Goal: Task Accomplishment & Management: Complete application form

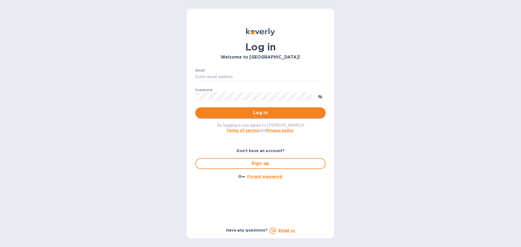
type input "cheryl@stollerwinegroup.com"
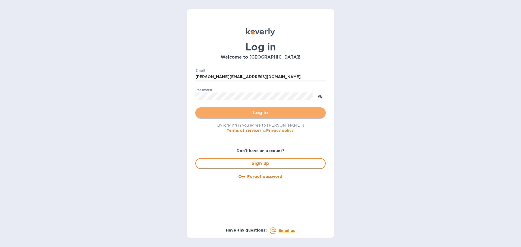
click at [263, 114] on span "Log in" at bounding box center [261, 113] width 122 height 7
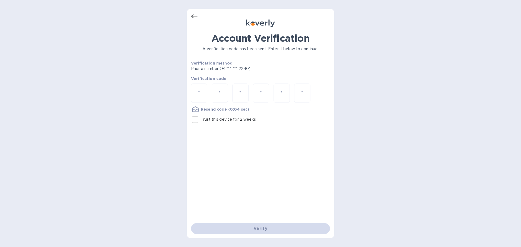
click at [199, 94] on input "number" at bounding box center [199, 93] width 7 height 10
type input "4"
type input "9"
type input "7"
type input "1"
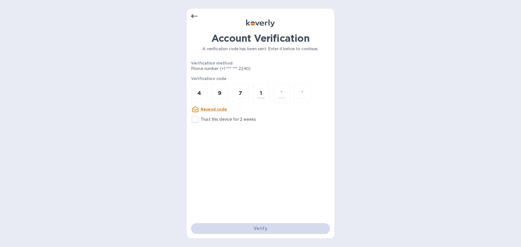
type input "0"
type input "8"
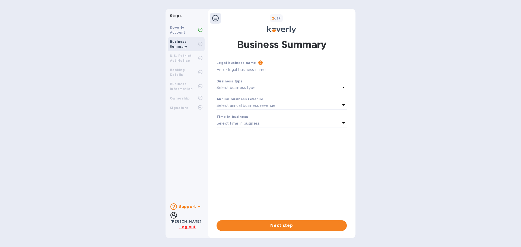
click at [304, 70] on input "text" at bounding box center [282, 70] width 130 height 8
click at [270, 70] on input "text" at bounding box center [282, 70] width 130 height 8
click at [181, 30] on b "Koverly Account" at bounding box center [177, 30] width 15 height 9
click at [185, 71] on b "Banking Details" at bounding box center [177, 72] width 15 height 9
click at [177, 31] on b "Koverly Account" at bounding box center [177, 30] width 15 height 9
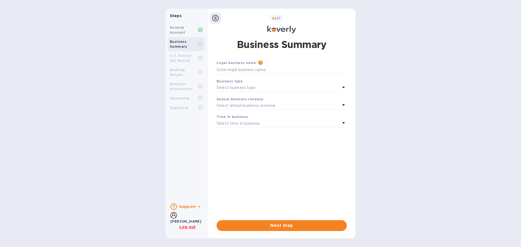
click at [179, 58] on div "U.S. Patriot Act Notice" at bounding box center [184, 58] width 28 height 10
click at [310, 87] on div "Select business type" at bounding box center [279, 88] width 124 height 8
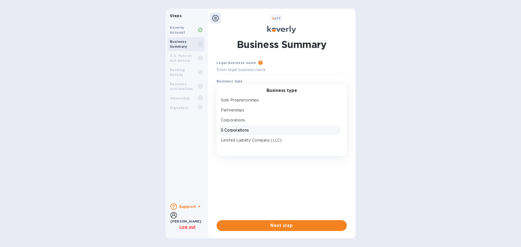
click at [256, 130] on p "S Corporations" at bounding box center [279, 131] width 117 height 6
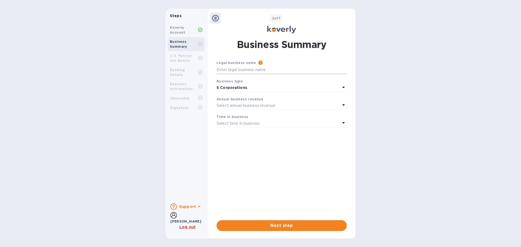
click at [260, 67] on input "text" at bounding box center [282, 70] width 130 height 8
type input "s"
type input "Stoller Vineyards, Inc."
click at [342, 103] on icon at bounding box center [344, 105] width 7 height 7
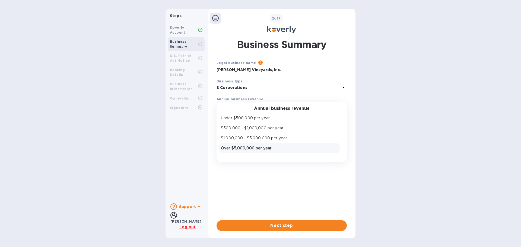
click at [274, 149] on p "Over $5,000,000 per year" at bounding box center [279, 149] width 117 height 6
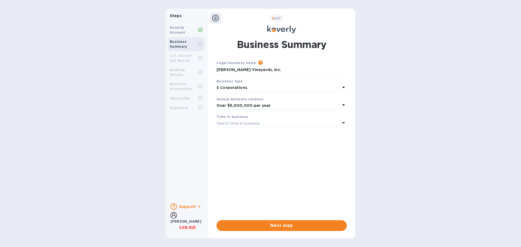
click at [341, 123] on icon at bounding box center [344, 123] width 7 height 7
click at [260, 166] on p "More than 5 years" at bounding box center [279, 166] width 117 height 6
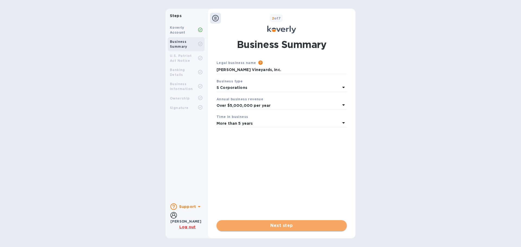
click at [275, 226] on span "Next step" at bounding box center [282, 226] width 122 height 7
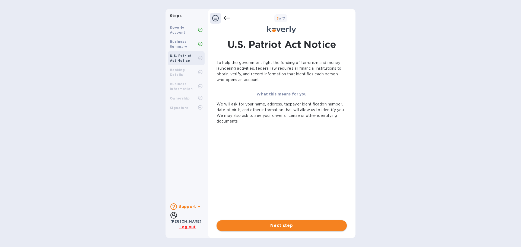
click at [268, 223] on span "Next step" at bounding box center [282, 226] width 122 height 7
